Goal: Information Seeking & Learning: Learn about a topic

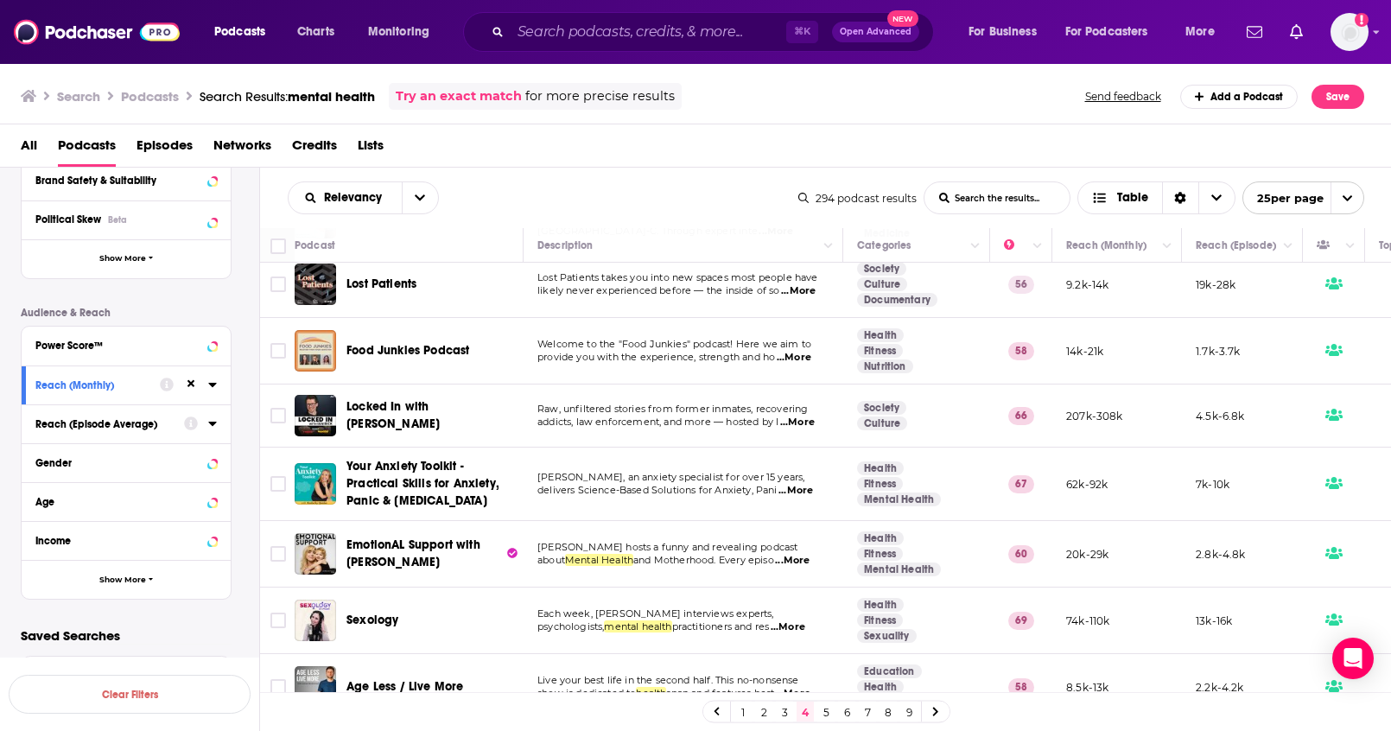
scroll to position [1236, 0]
click at [826, 719] on link "5" at bounding box center [825, 711] width 17 height 21
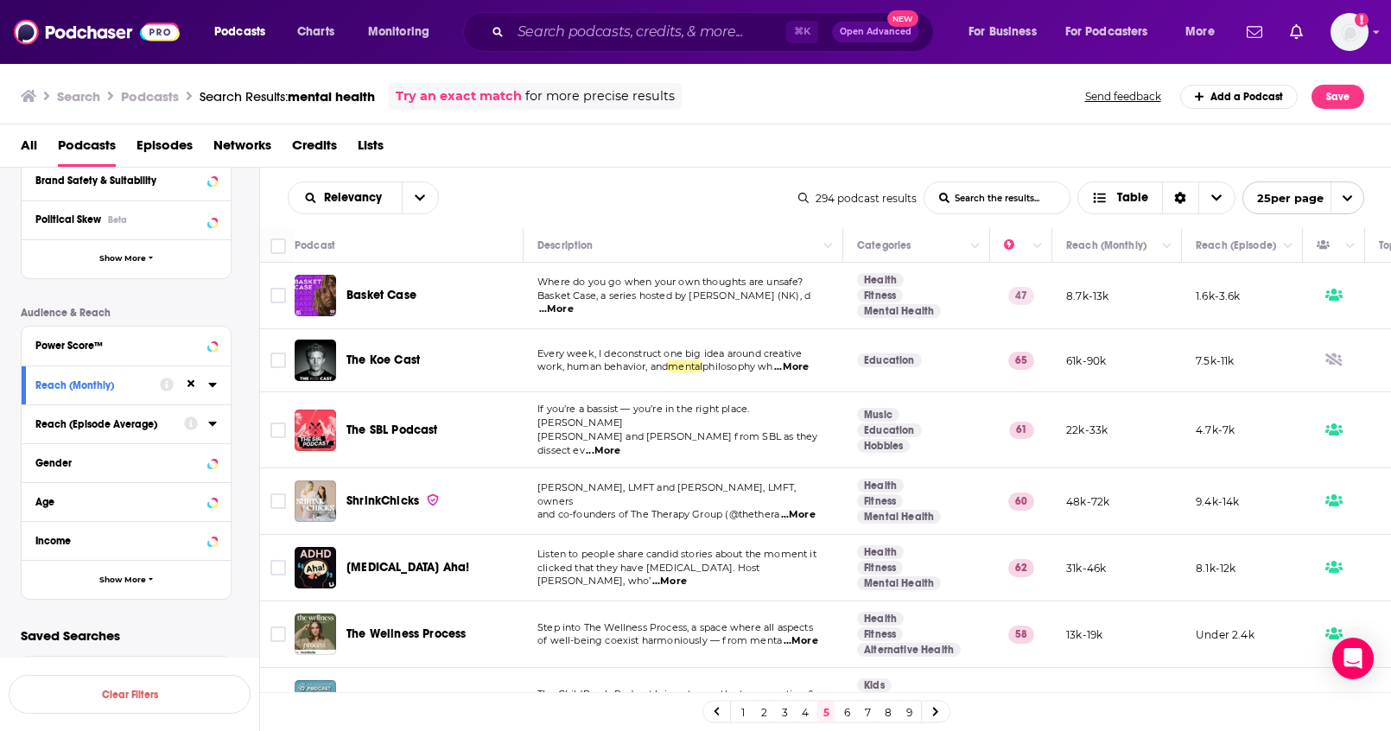
scroll to position [314, 0]
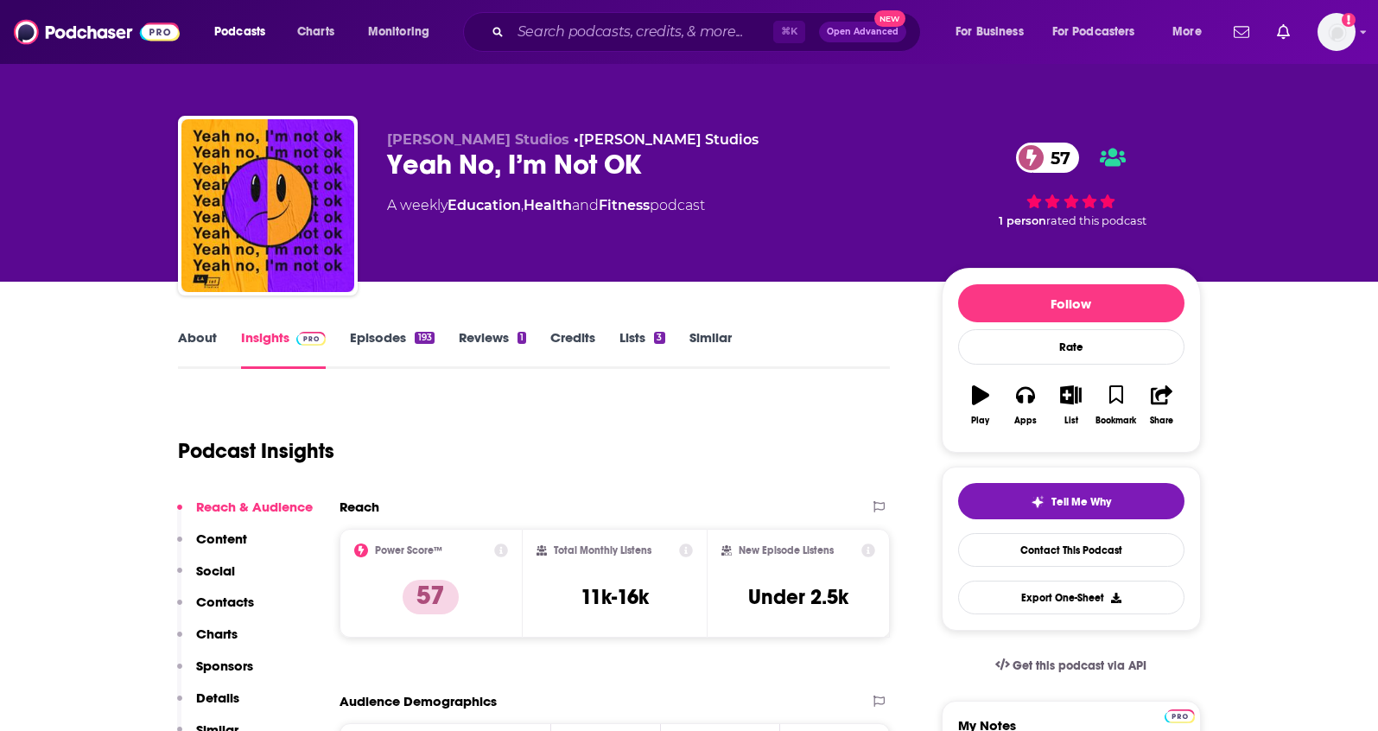
click at [199, 347] on link "About" at bounding box center [197, 349] width 39 height 40
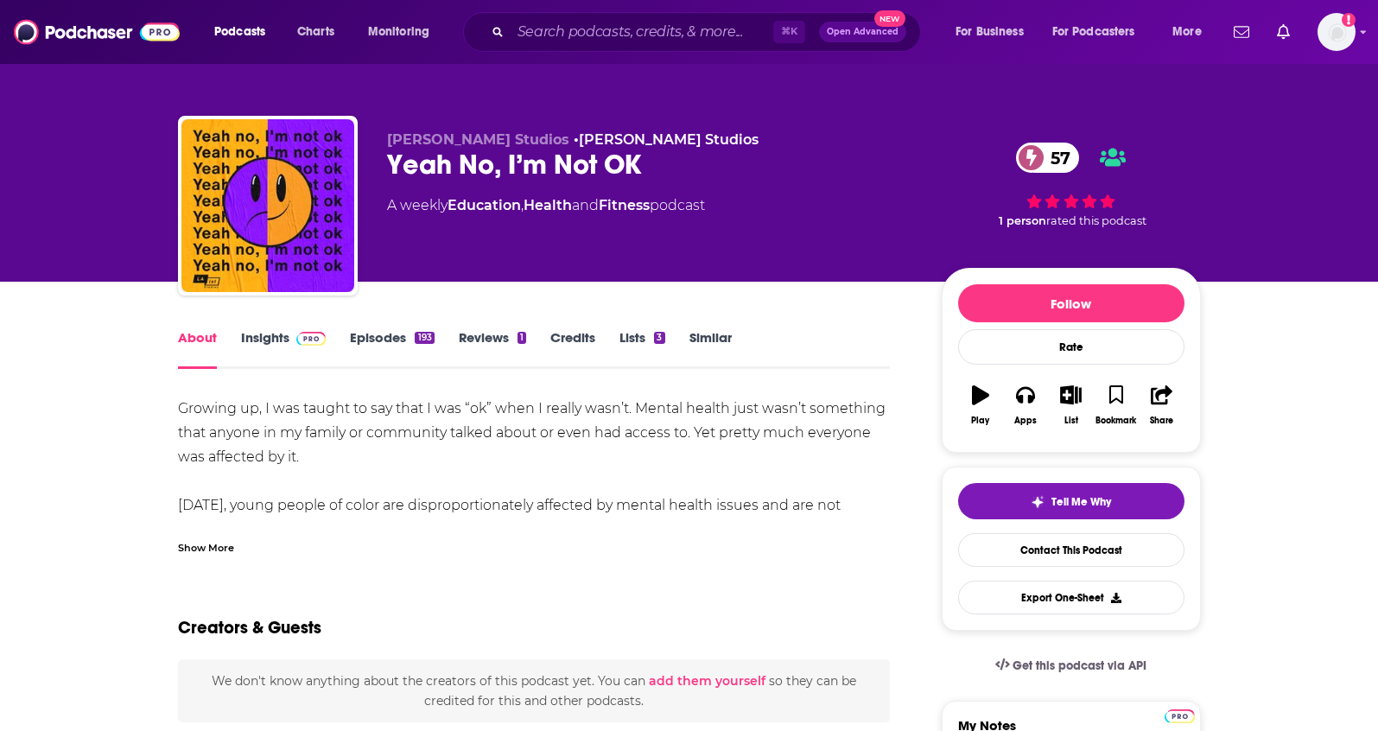
click at [181, 541] on div "Show More" at bounding box center [206, 546] width 56 height 16
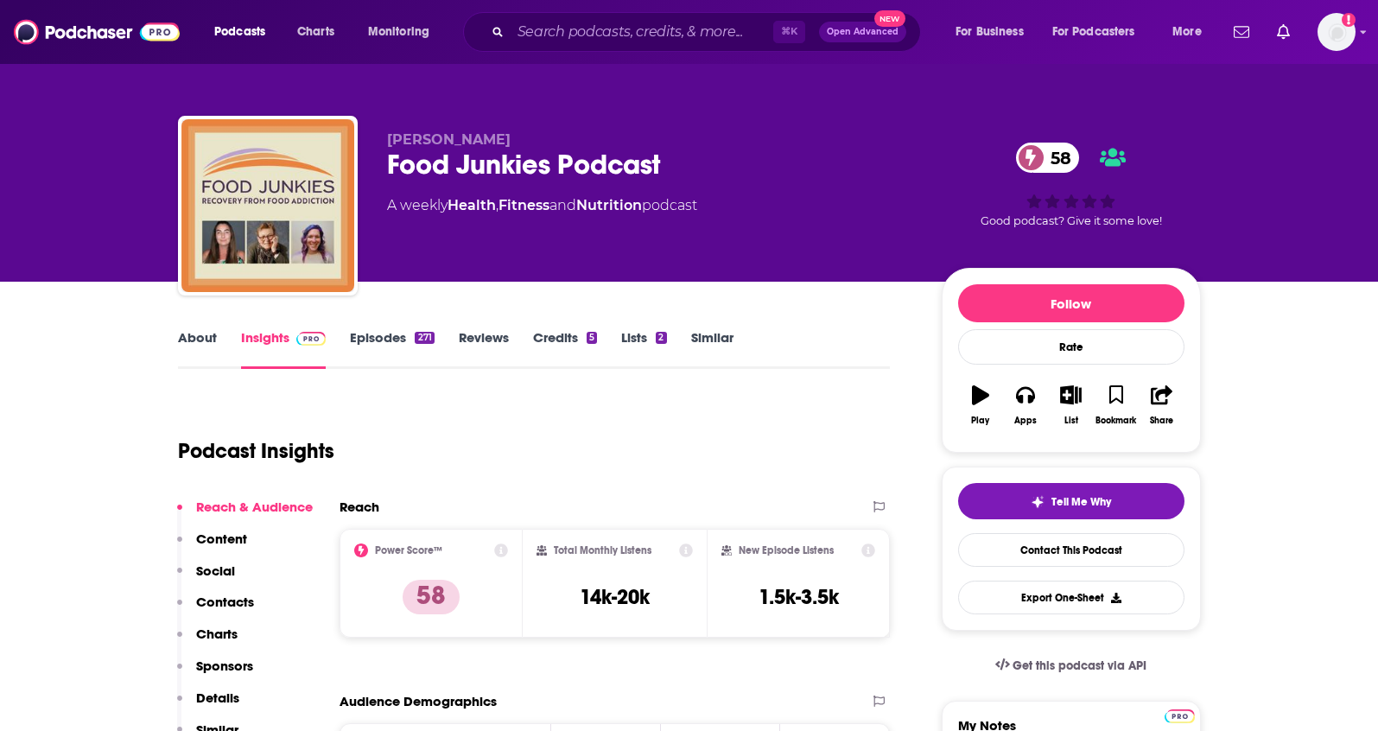
click at [180, 339] on link "About" at bounding box center [197, 349] width 39 height 40
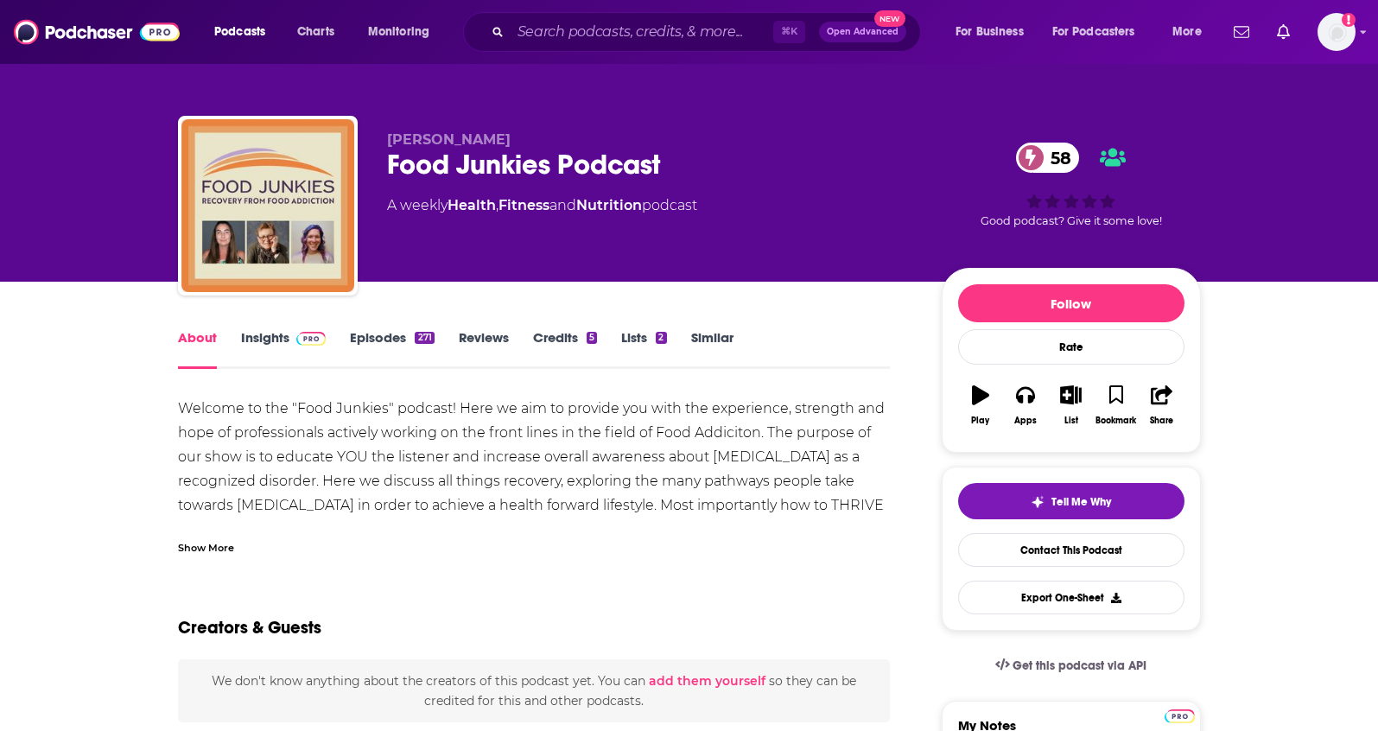
click at [199, 546] on div "Show More" at bounding box center [206, 546] width 56 height 16
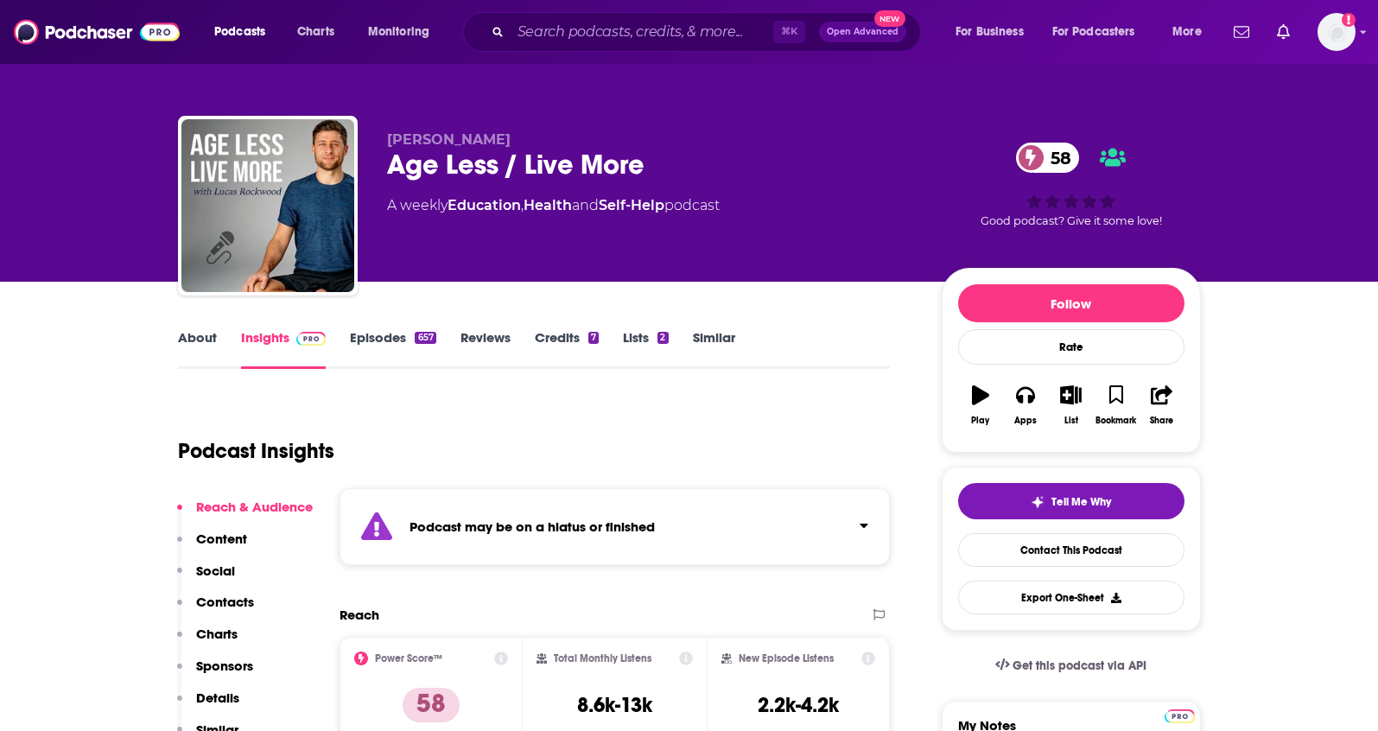
click at [206, 346] on link "About" at bounding box center [197, 349] width 39 height 40
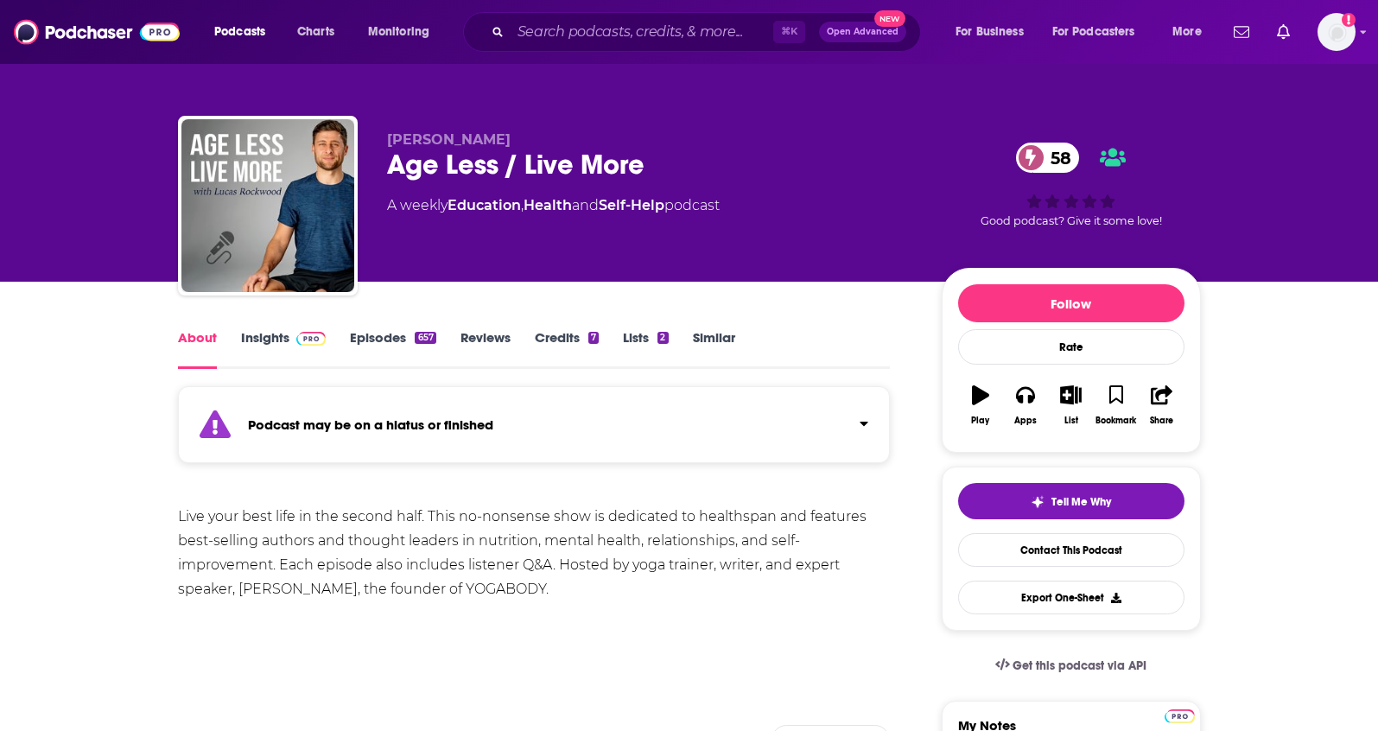
click at [260, 352] on link "Insights" at bounding box center [284, 349] width 86 height 40
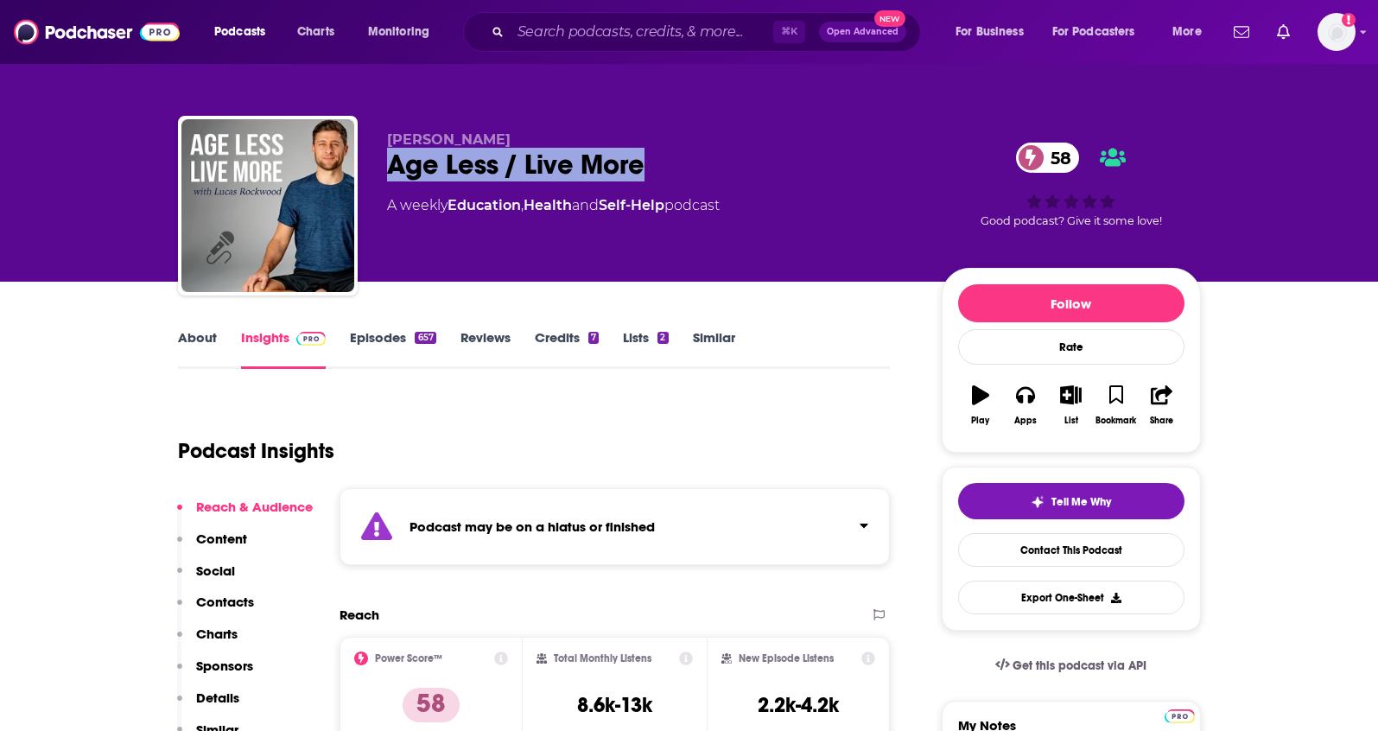
drag, startPoint x: 651, startPoint y: 175, endPoint x: 388, endPoint y: 174, distance: 263.5
click at [388, 174] on div "Age Less / Live More 58" at bounding box center [650, 165] width 527 height 34
copy h2 "Age Less / Live More"
